Goal: Task Accomplishment & Management: Use online tool/utility

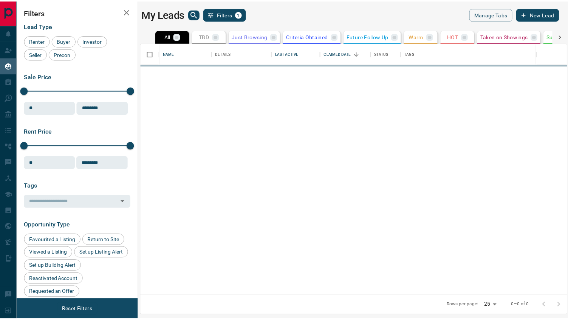
scroll to position [247, 425]
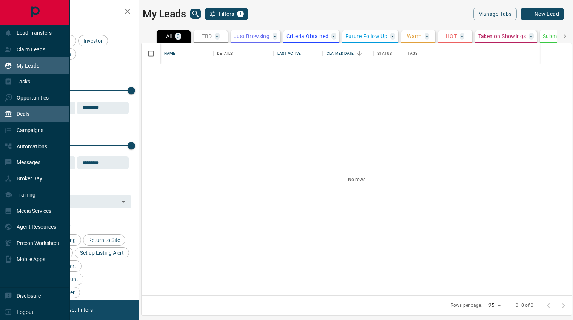
click at [25, 114] on p "Deals" at bounding box center [23, 114] width 13 height 6
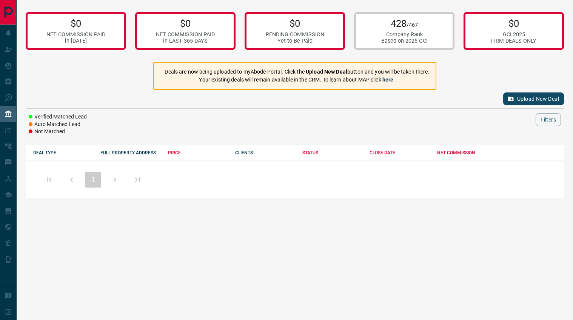
click at [530, 94] on button "Upload New Deal" at bounding box center [534, 99] width 61 height 13
click at [529, 98] on button "Upload New Deal" at bounding box center [534, 99] width 61 height 13
click at [516, 95] on button "Upload New Deal" at bounding box center [534, 99] width 61 height 13
click at [534, 99] on button "Upload New Deal" at bounding box center [534, 99] width 61 height 13
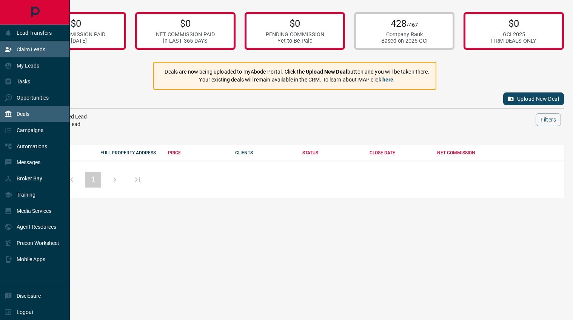
click at [34, 50] on p "Claim Leads" at bounding box center [31, 49] width 29 height 6
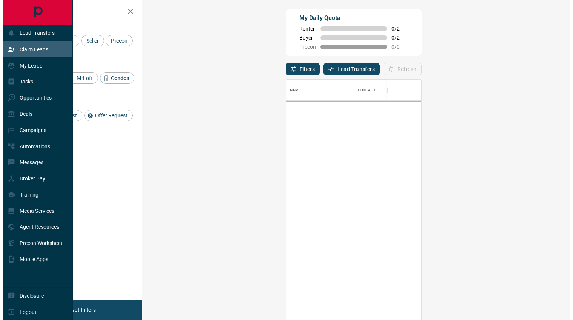
scroll to position [238, 406]
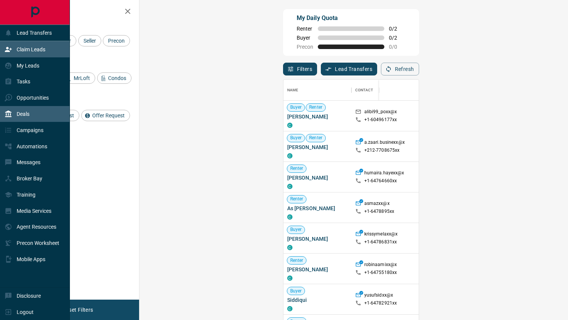
click at [25, 114] on p "Deals" at bounding box center [23, 114] width 13 height 6
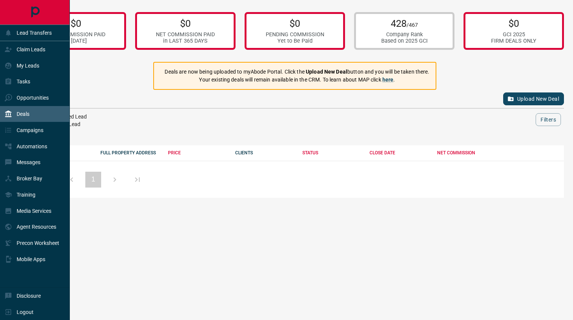
click at [36, 115] on div "Deals" at bounding box center [35, 114] width 70 height 16
